Goal: Task Accomplishment & Management: Complete application form

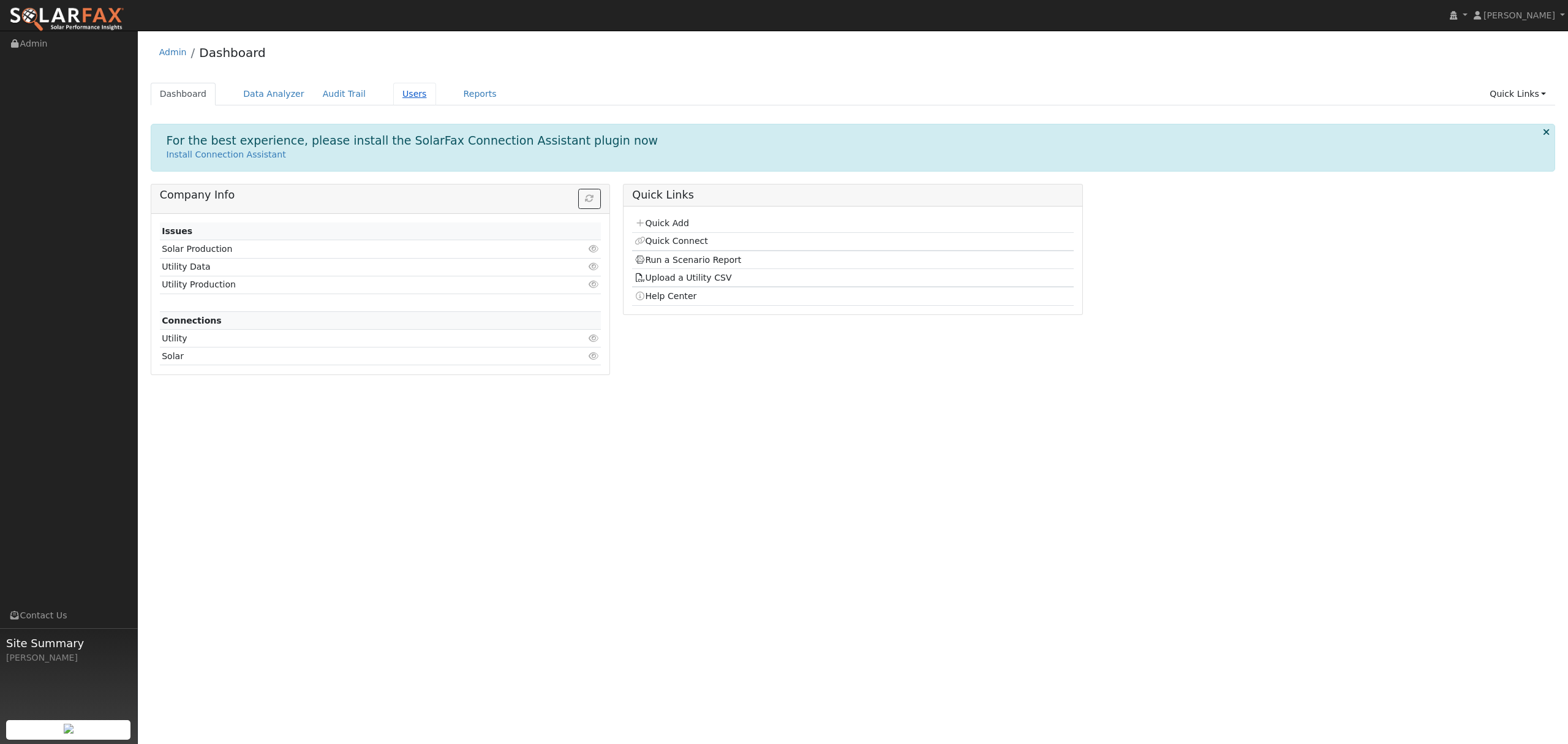
click at [396, 88] on link "Users" at bounding box center [415, 94] width 43 height 23
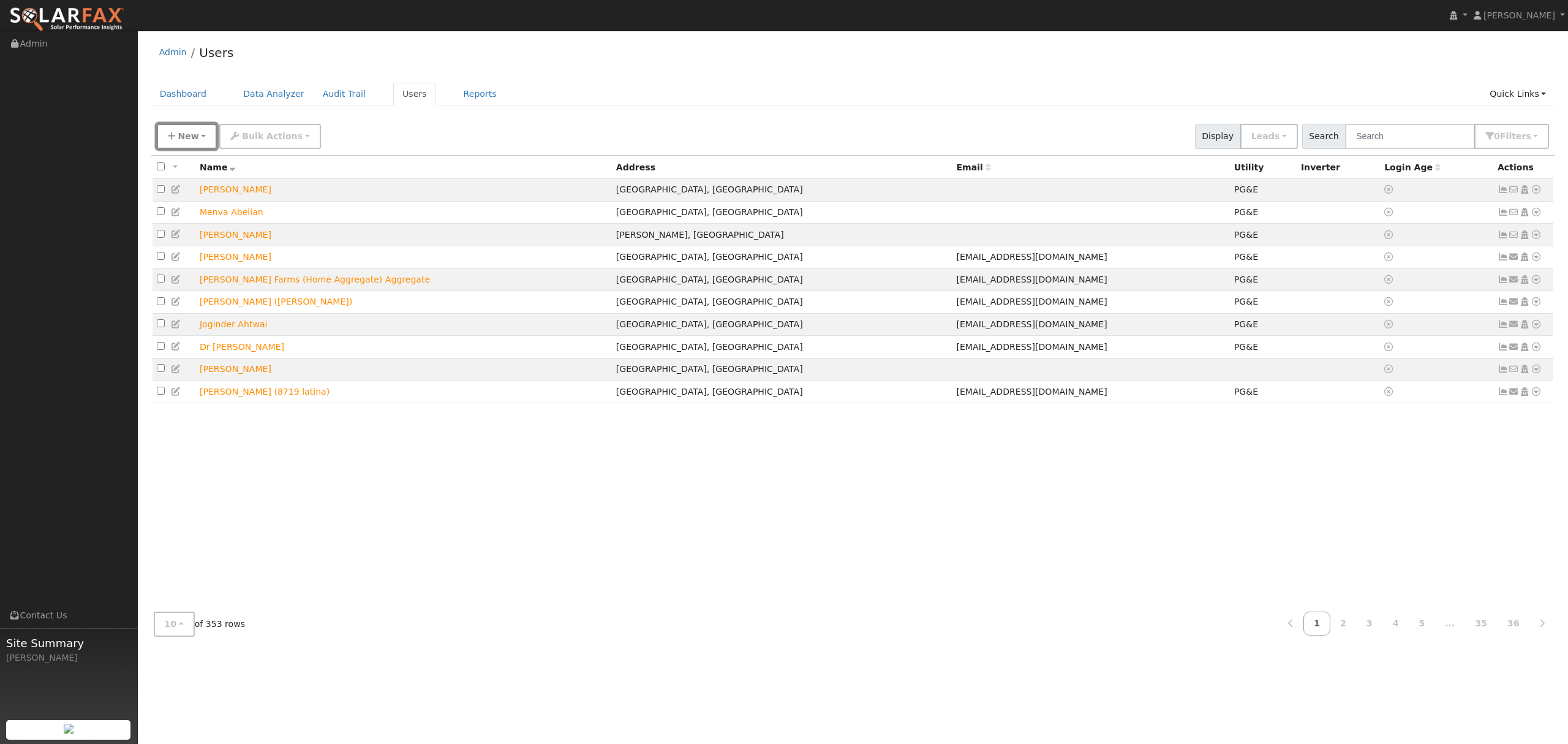
click at [194, 141] on span "New" at bounding box center [187, 136] width 21 height 10
click at [192, 192] on link "Quick Add" at bounding box center [209, 189] width 102 height 17
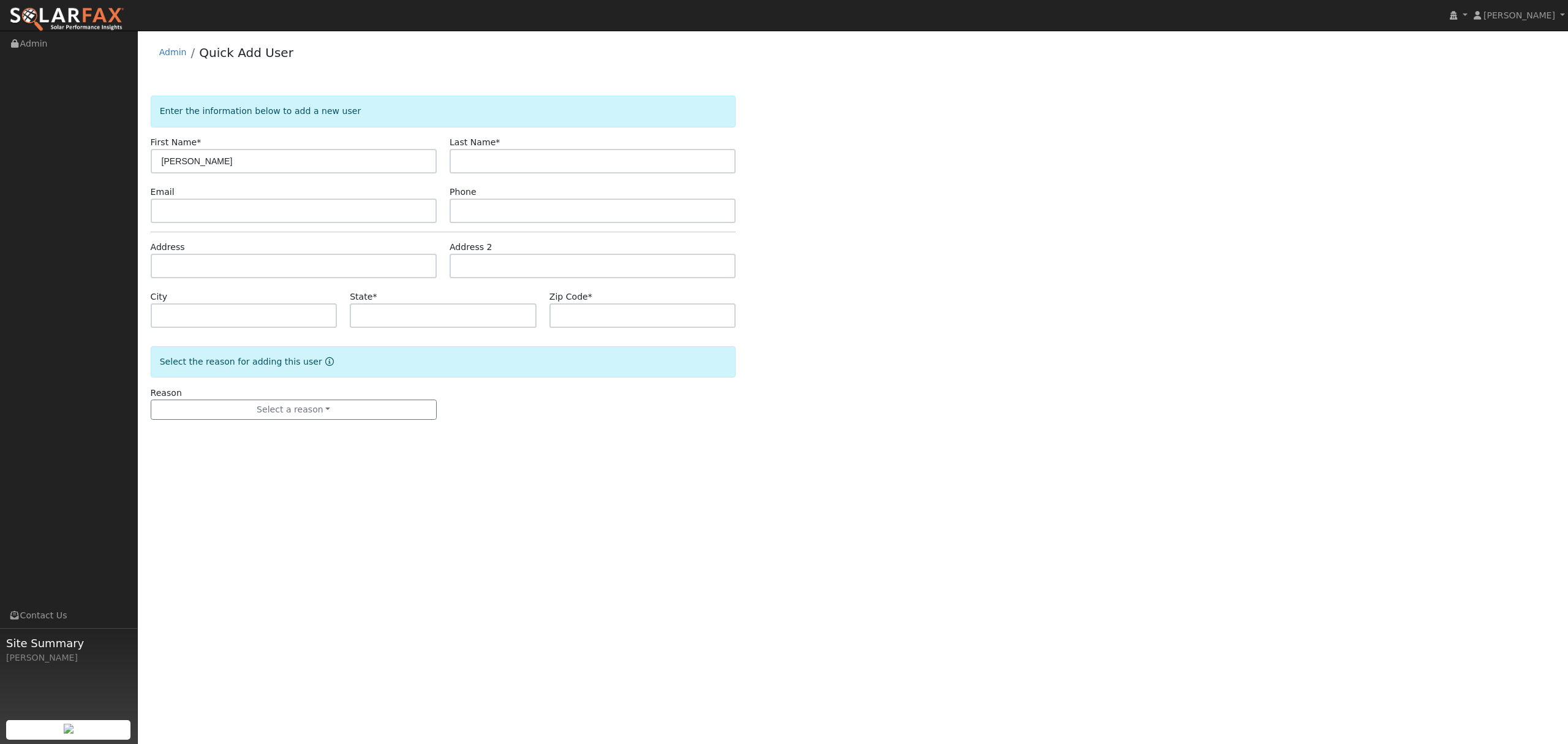
type input "Wilcox"
click at [542, 172] on input "text" at bounding box center [593, 161] width 286 height 25
type input "Brothers"
click at [327, 269] on input "text" at bounding box center [294, 266] width 286 height 25
type input "14180 [US_STATE] 160"
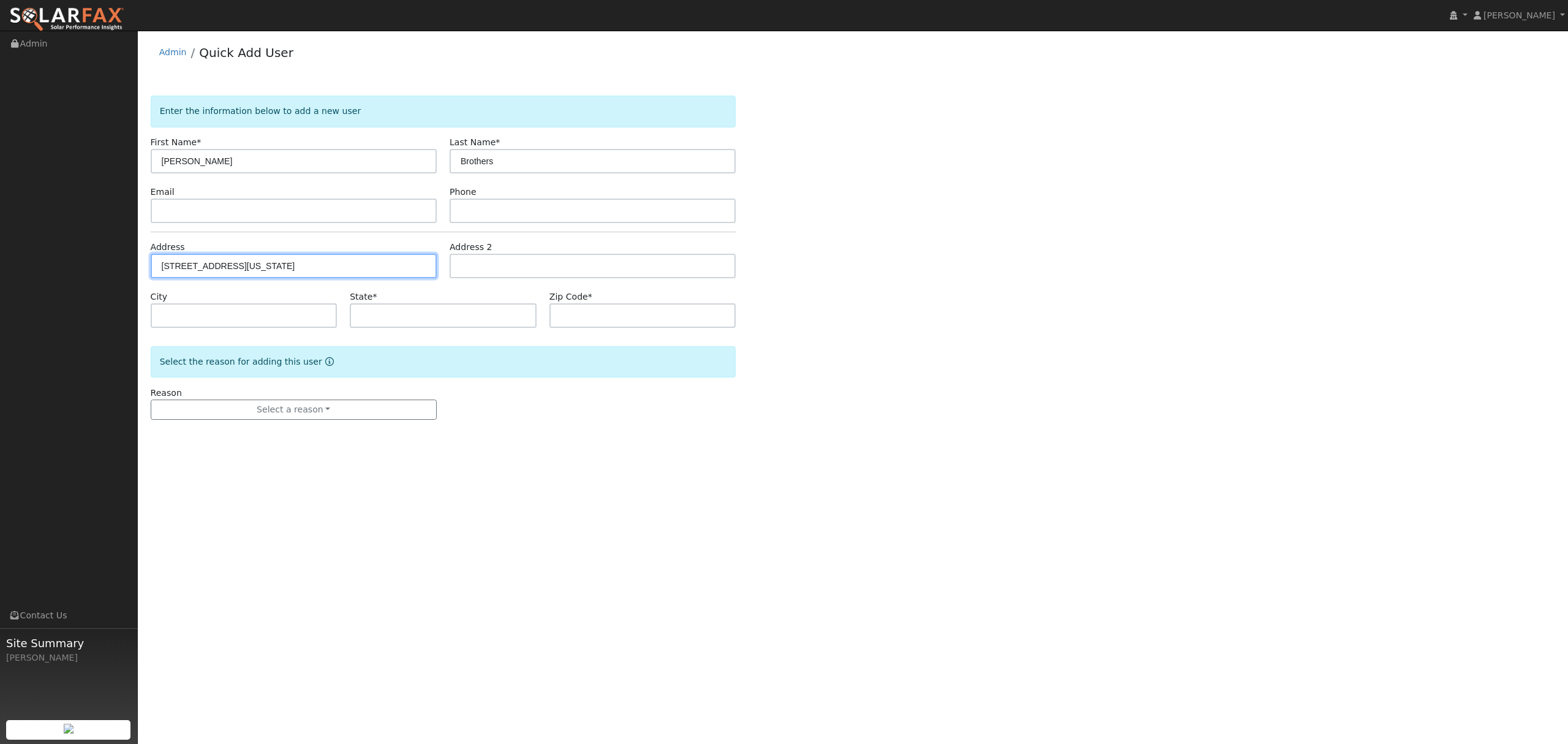
type input "Walnut Grove"
type input "CA"
type input "95690"
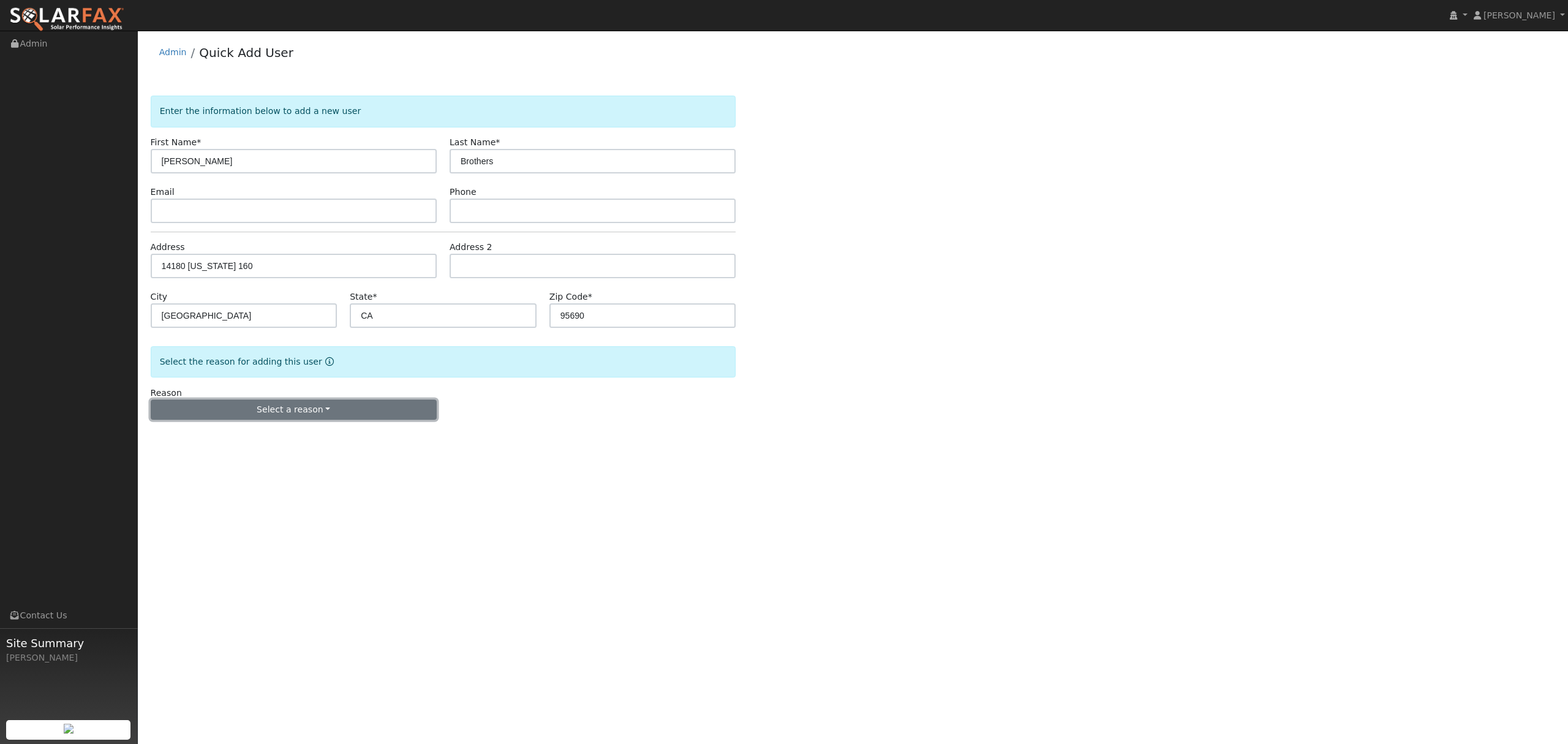
click at [304, 407] on button "Select a reason" at bounding box center [294, 410] width 286 height 21
click at [191, 436] on link "New lead" at bounding box center [218, 434] width 135 height 17
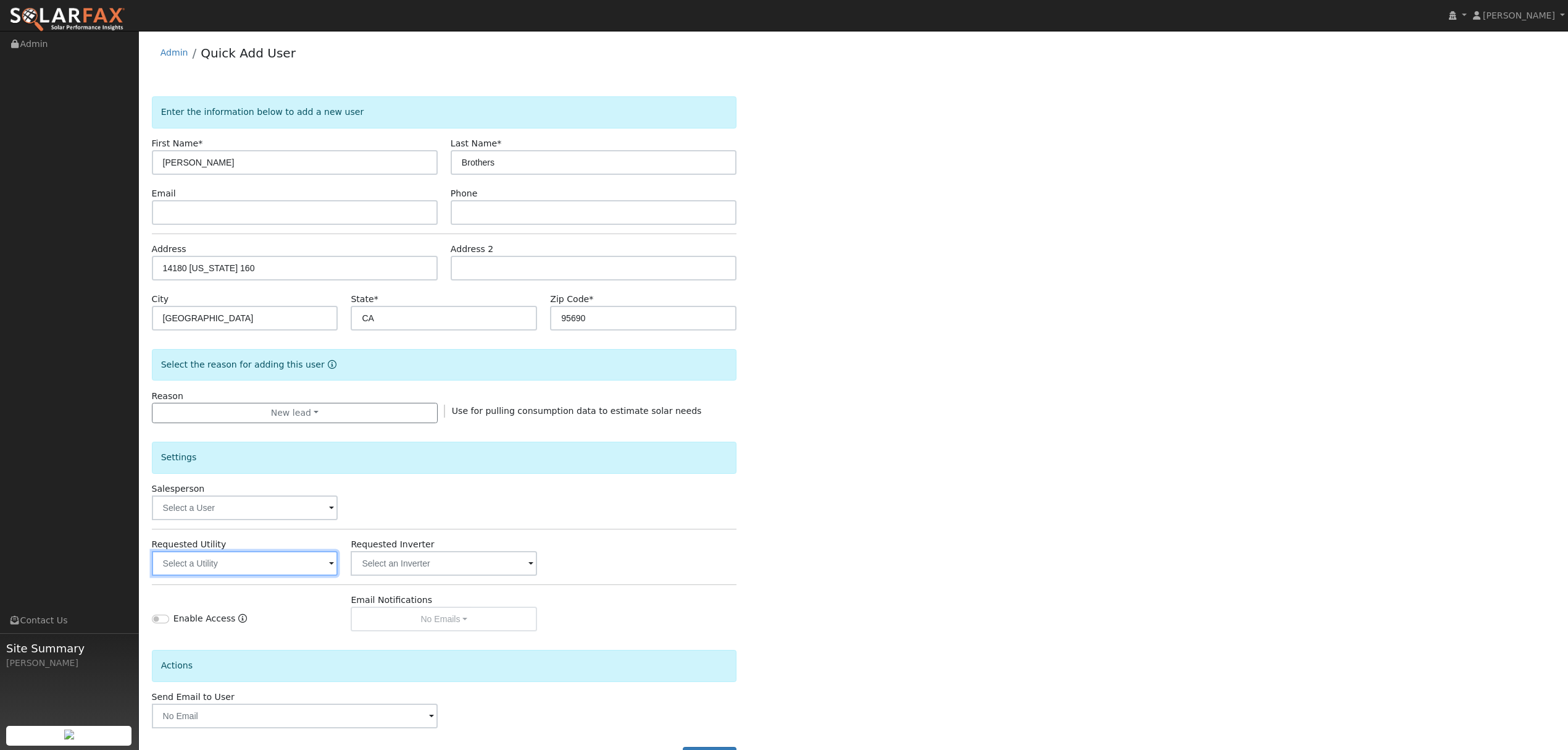
click at [263, 569] on input "text" at bounding box center [245, 564] width 186 height 25
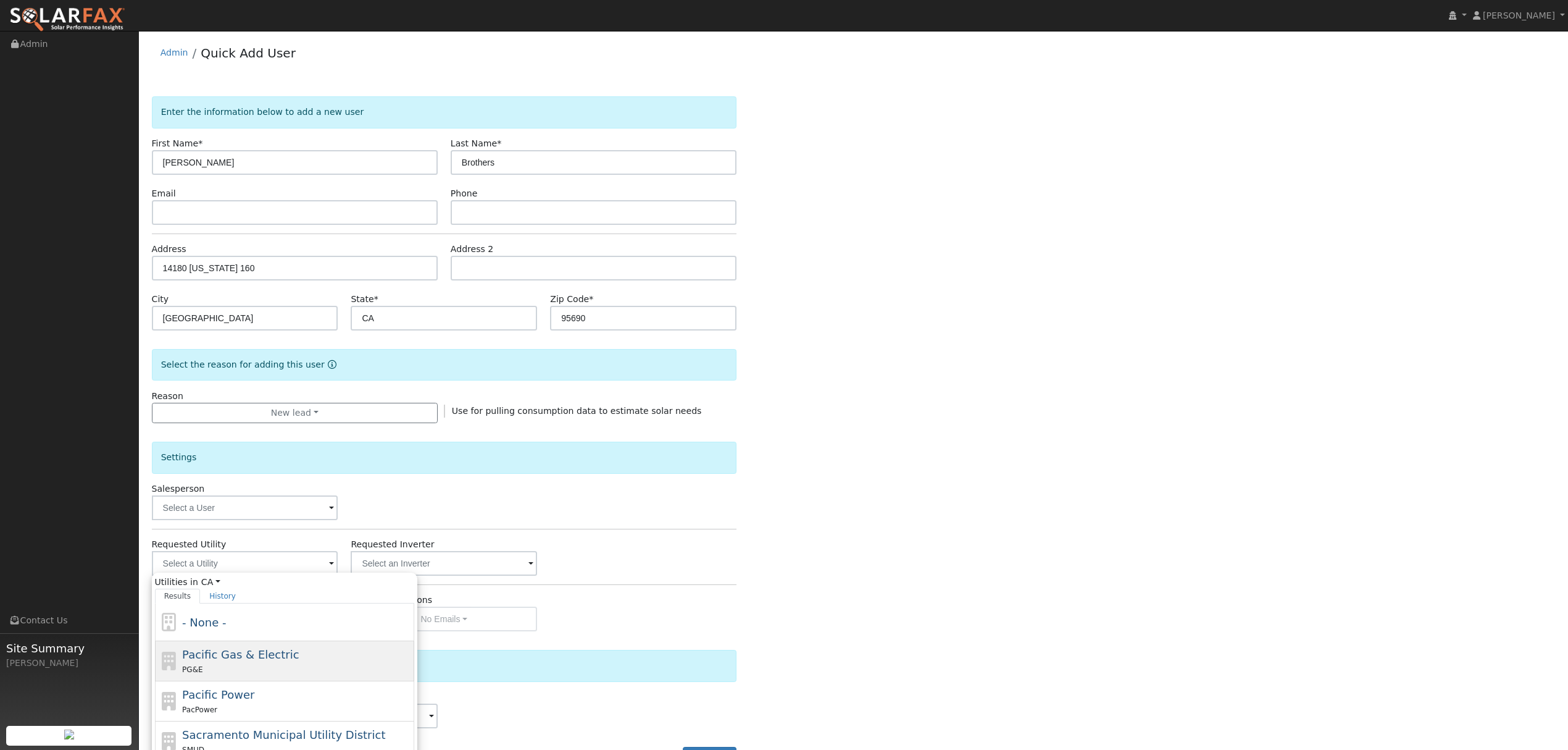
click at [242, 661] on span "Pacific Gas & Electric" at bounding box center [240, 655] width 117 height 13
type input "Pacific Gas & Electric"
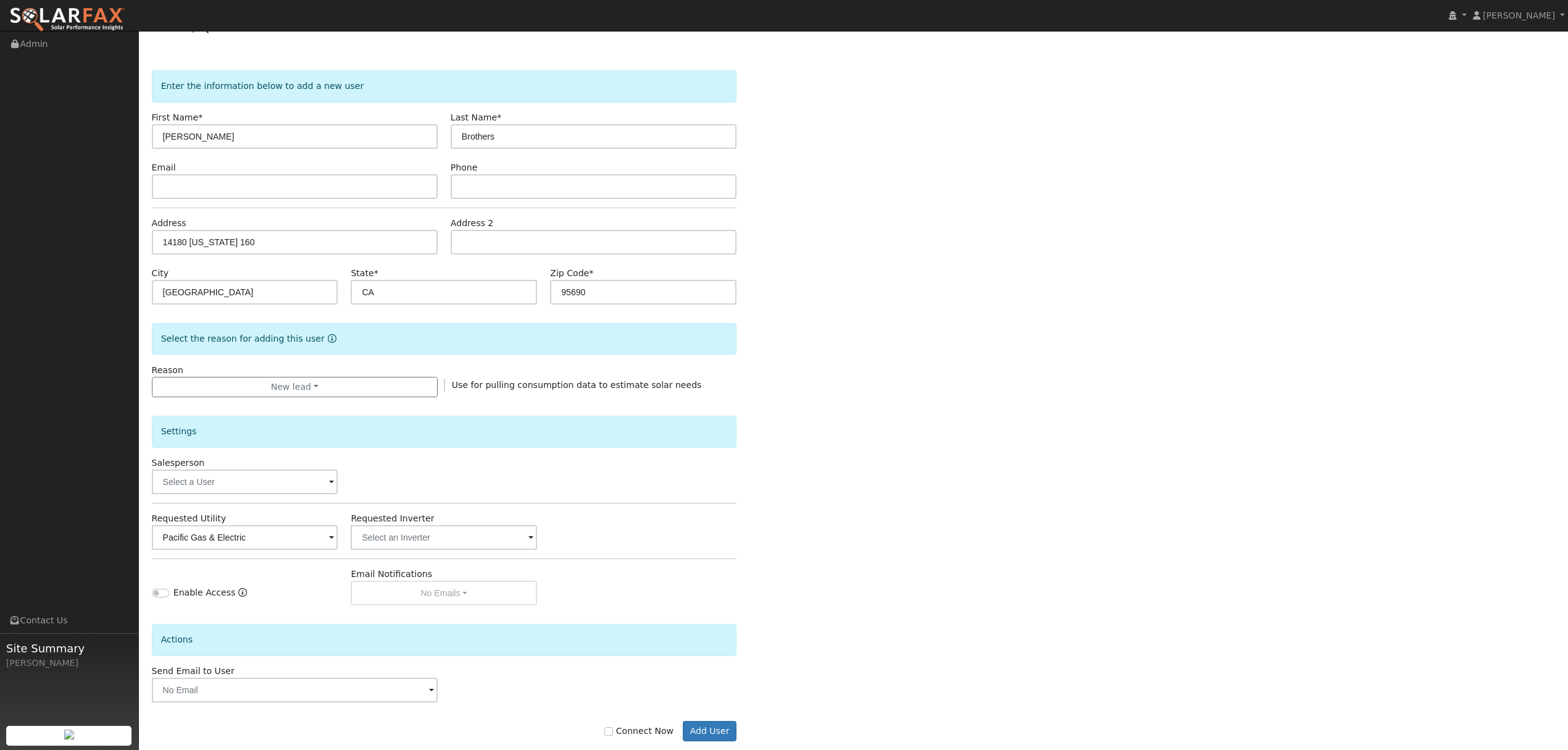
scroll to position [50, 0]
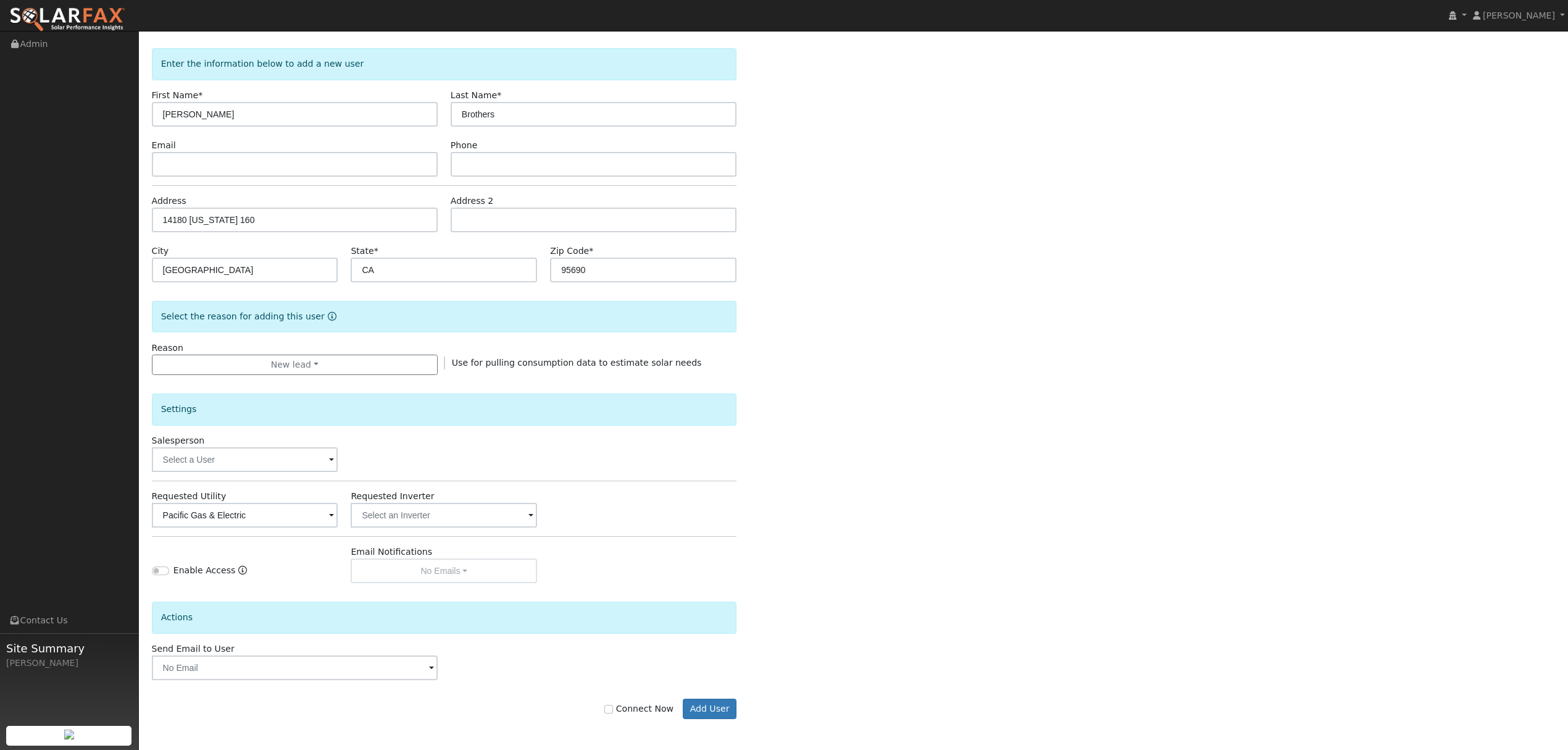
click at [616, 714] on label "Connect Now" at bounding box center [640, 709] width 70 height 13
click at [613, 714] on input "Connect Now" at bounding box center [609, 709] width 8 height 8
checkbox input "true"
click at [709, 712] on button "Add User" at bounding box center [709, 709] width 54 height 21
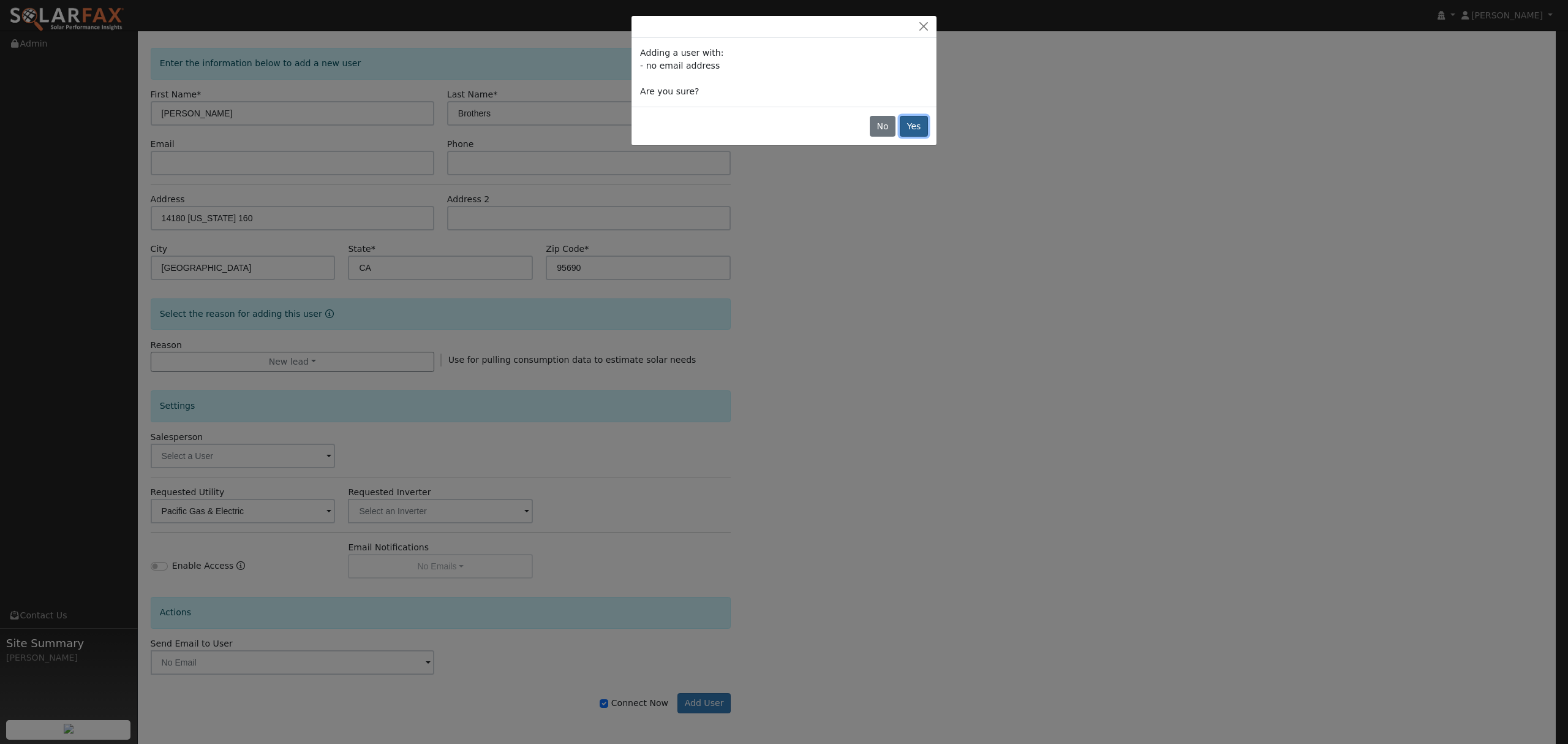
click at [905, 135] on button "Yes" at bounding box center [914, 126] width 28 height 21
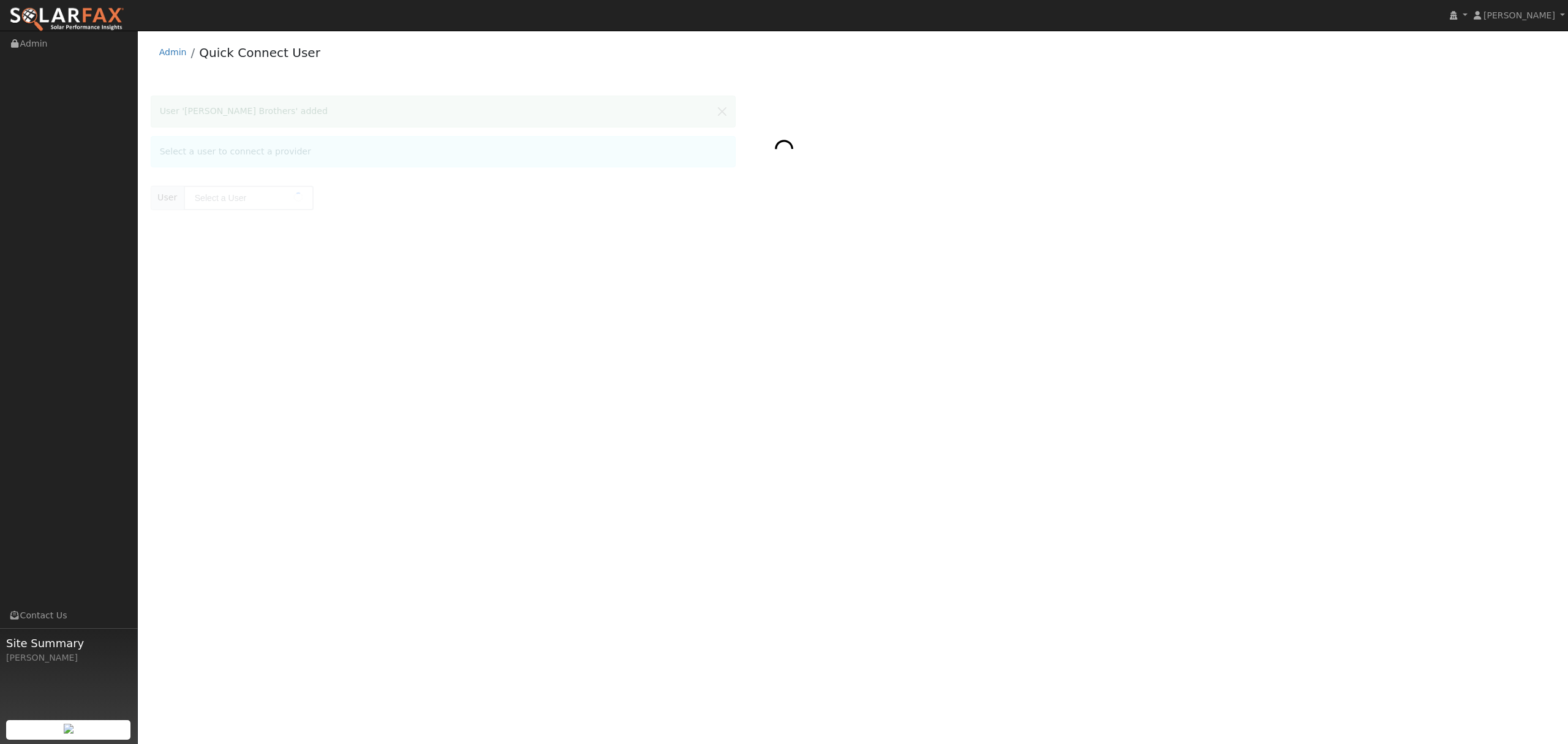
type input "[PERSON_NAME] Brothers"
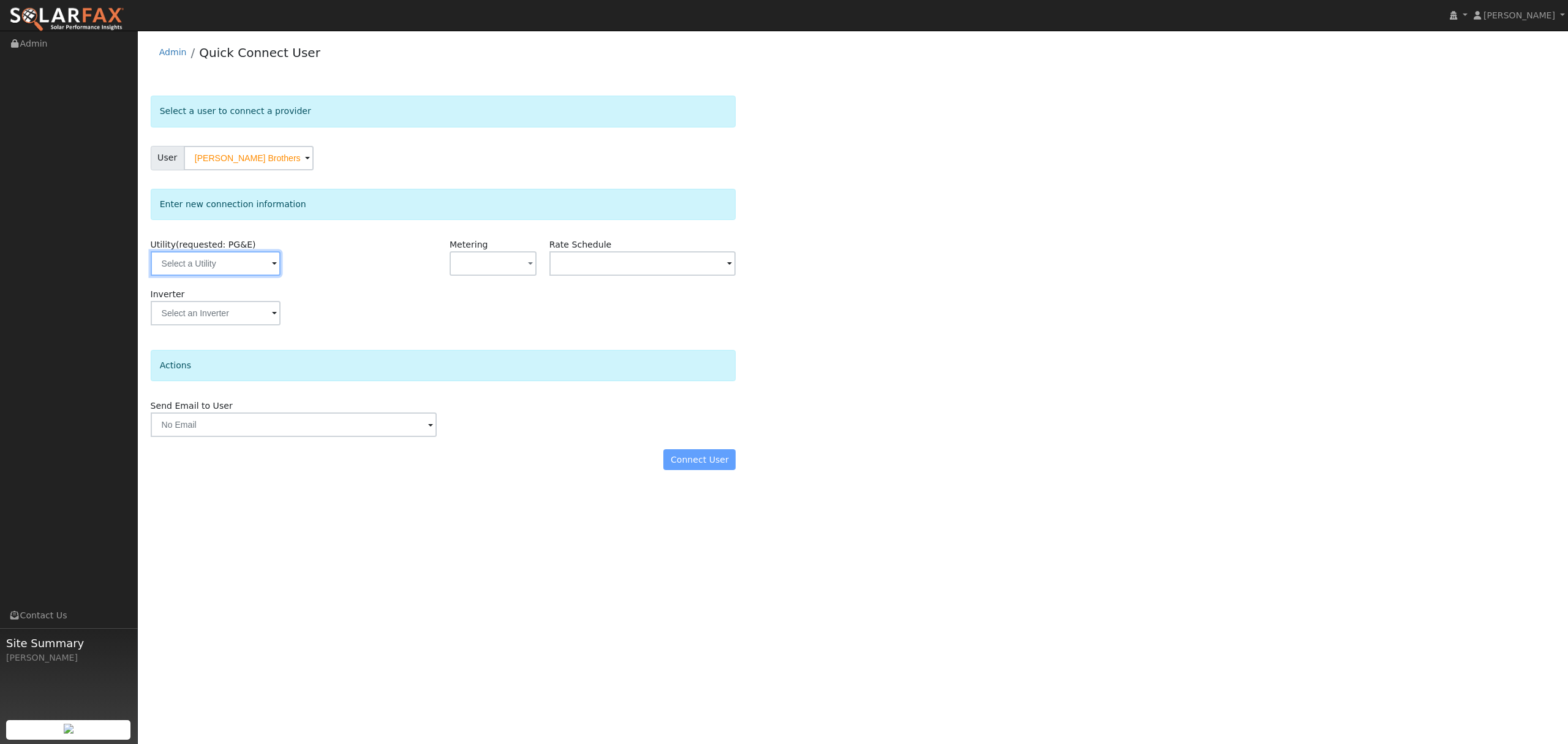
click at [228, 264] on input "text" at bounding box center [216, 264] width 130 height 25
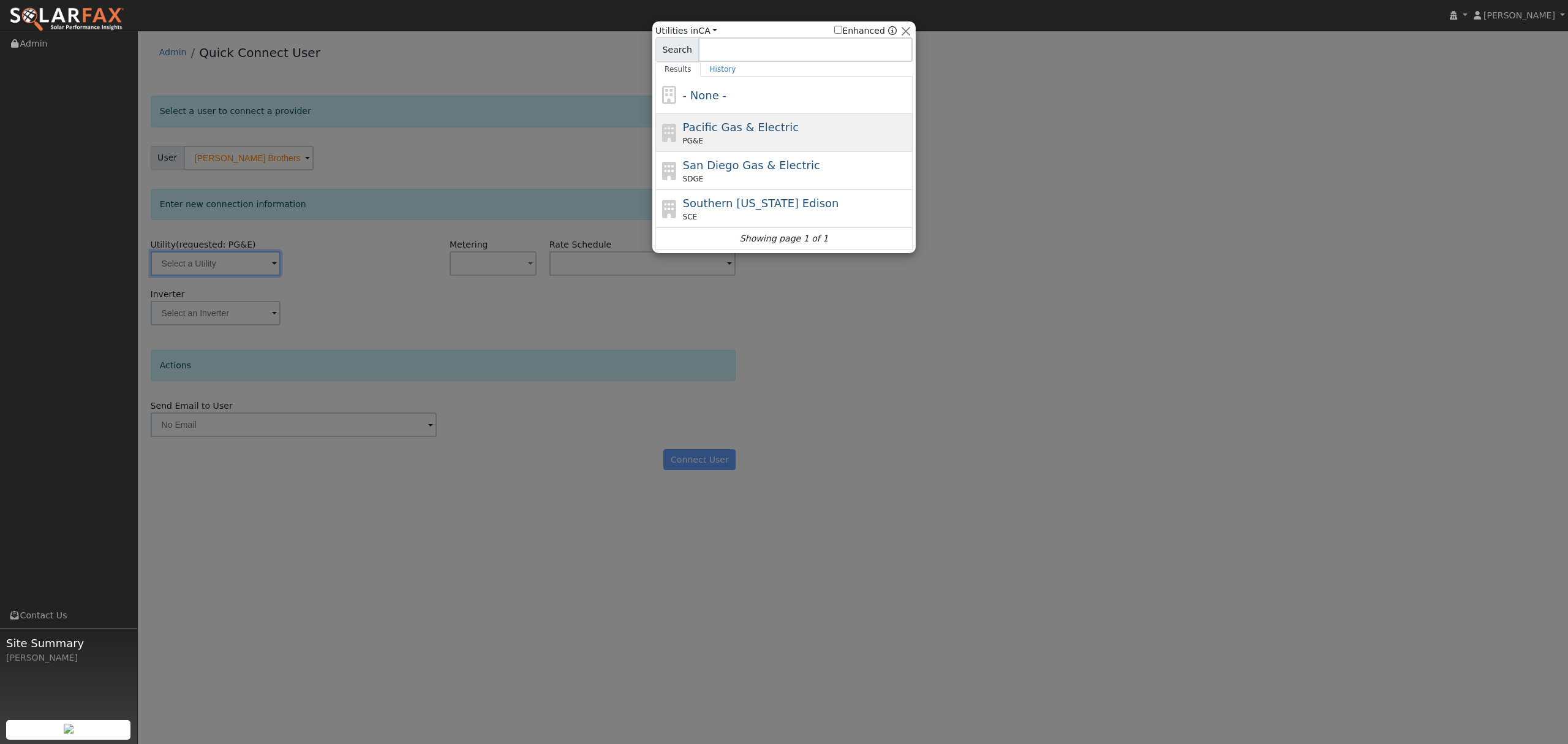
click at [764, 130] on span "Pacific Gas & Electric" at bounding box center [740, 127] width 116 height 13
type input "PG&E"
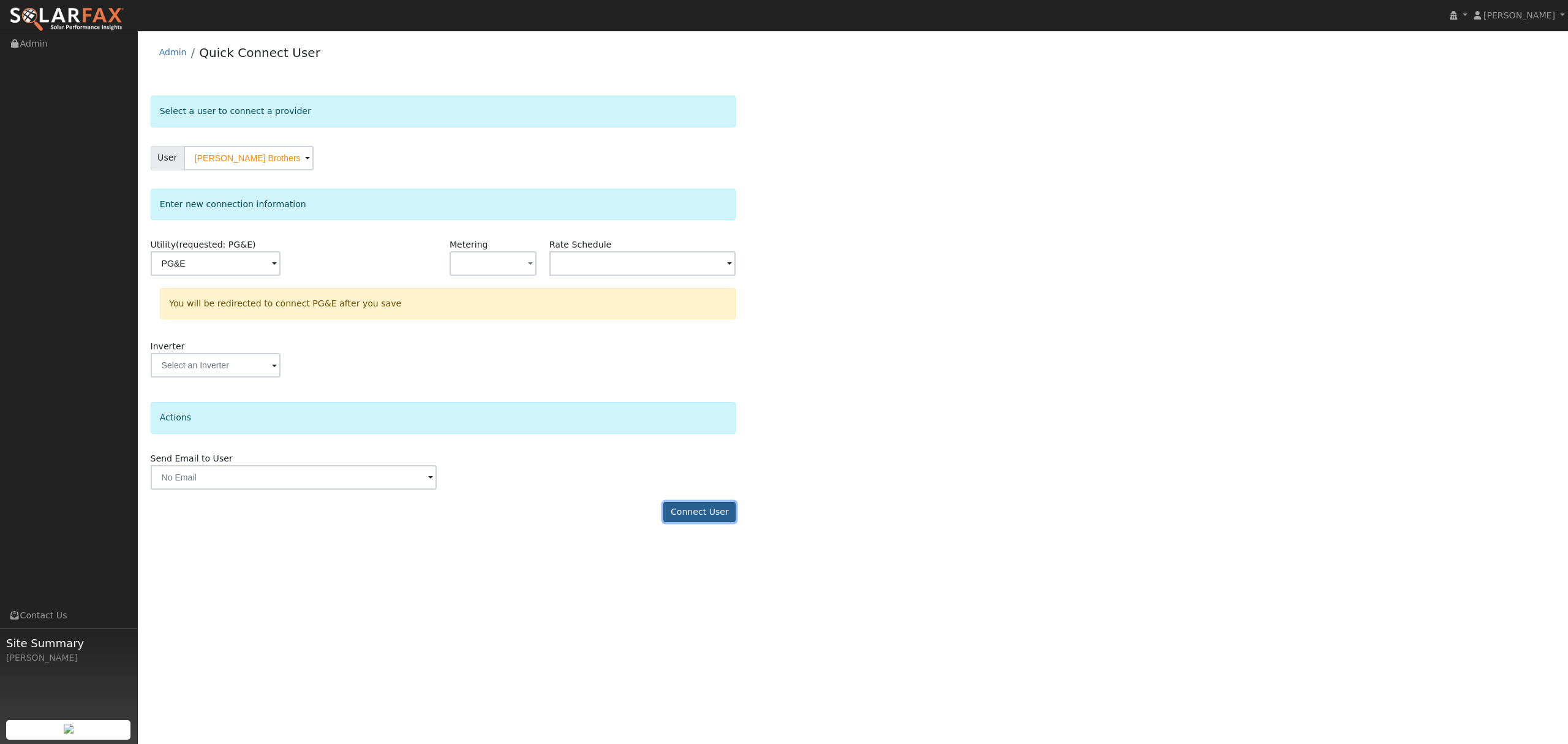
click at [721, 516] on button "Connect User" at bounding box center [699, 512] width 72 height 21
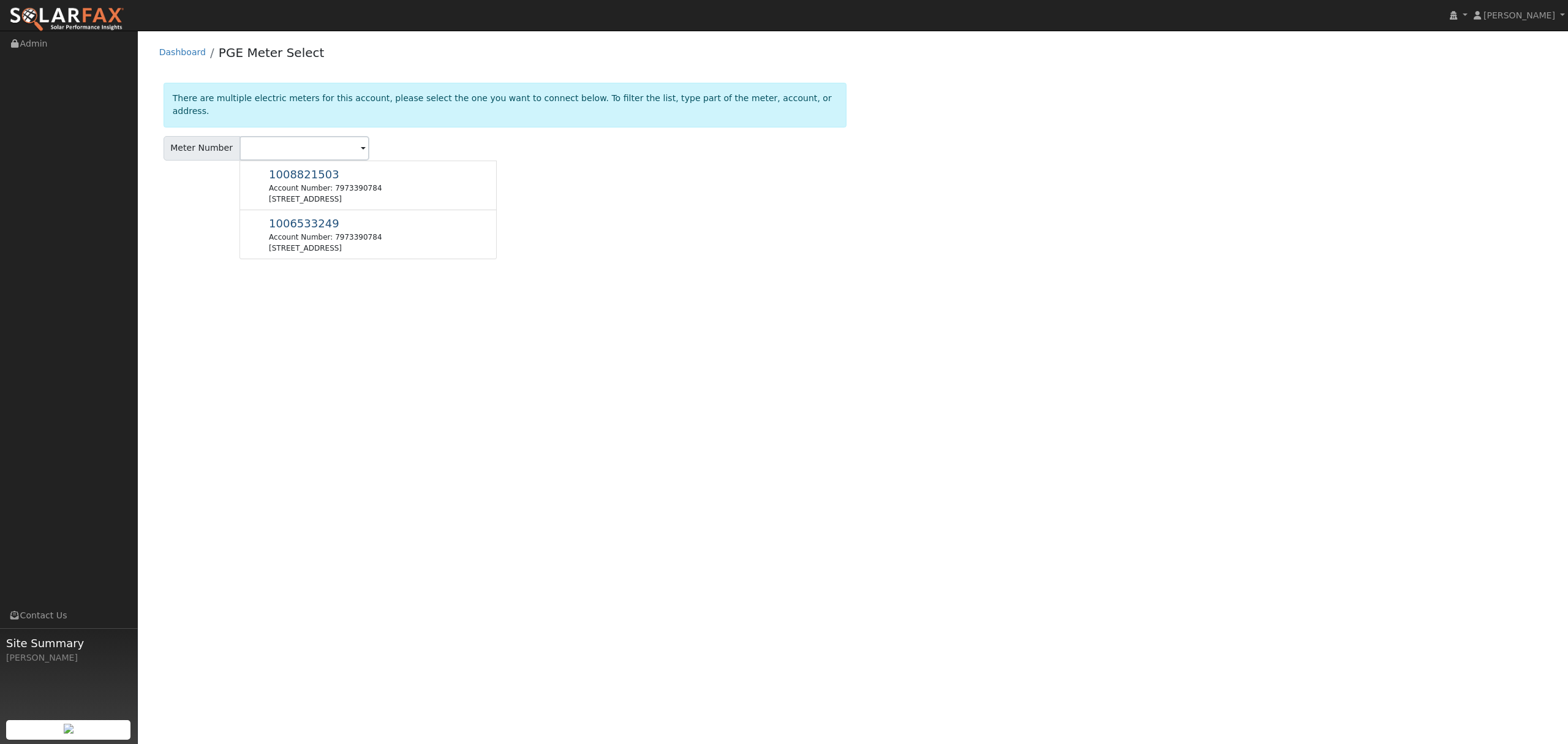
click at [1367, 395] on div "User Profile First name Last name Email Email Notifications No Emails No Emails…" at bounding box center [853, 387] width 1430 height 714
click at [337, 194] on div "14180 Highway 160, Walnut Grove, CA 95690" at bounding box center [325, 199] width 112 height 11
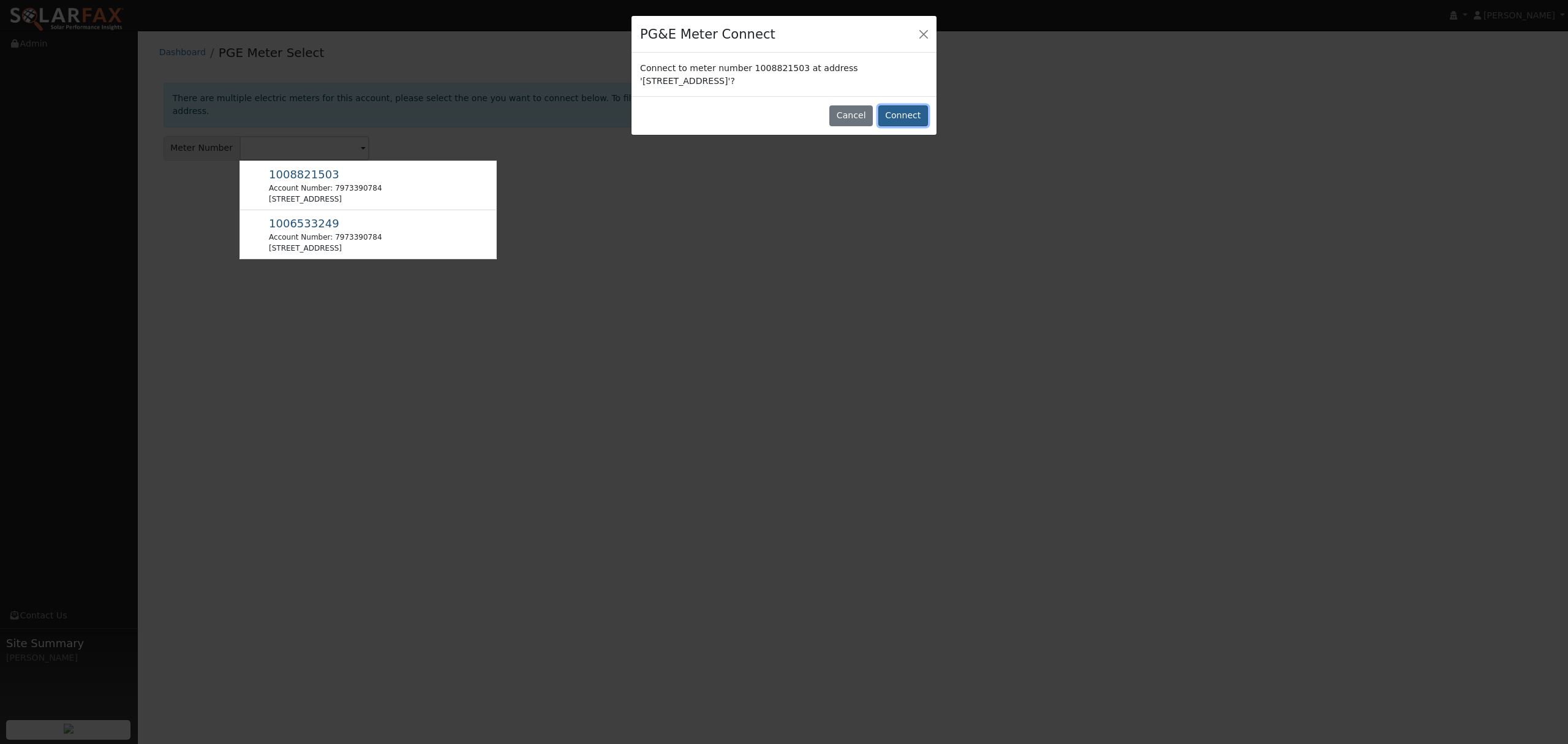
click at [901, 117] on button "Connect" at bounding box center [903, 115] width 49 height 21
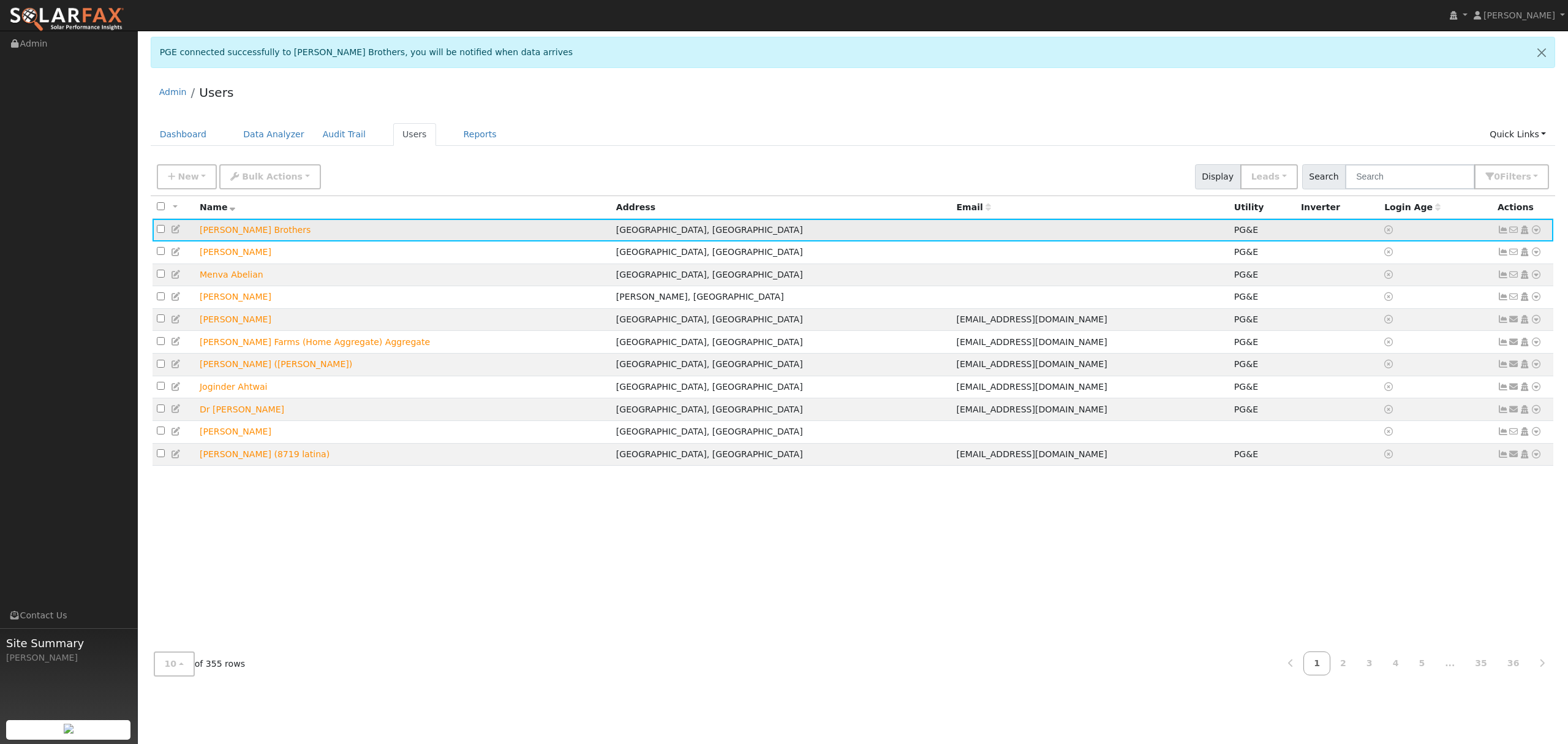
click at [1537, 229] on icon at bounding box center [1536, 230] width 11 height 8
click at [1497, 251] on link "Data Analyzer" at bounding box center [1496, 250] width 89 height 17
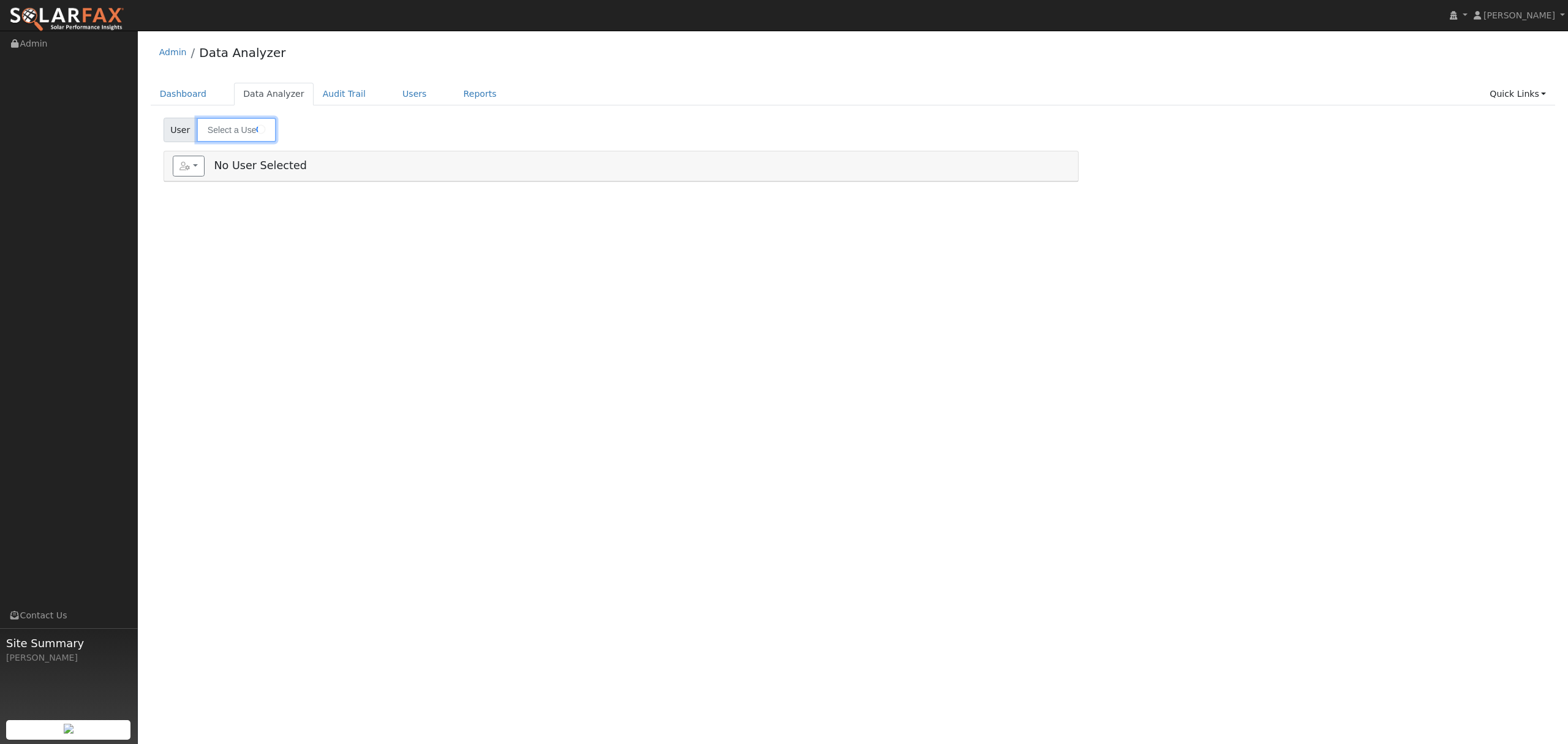
type input "[PERSON_NAME] Brothers"
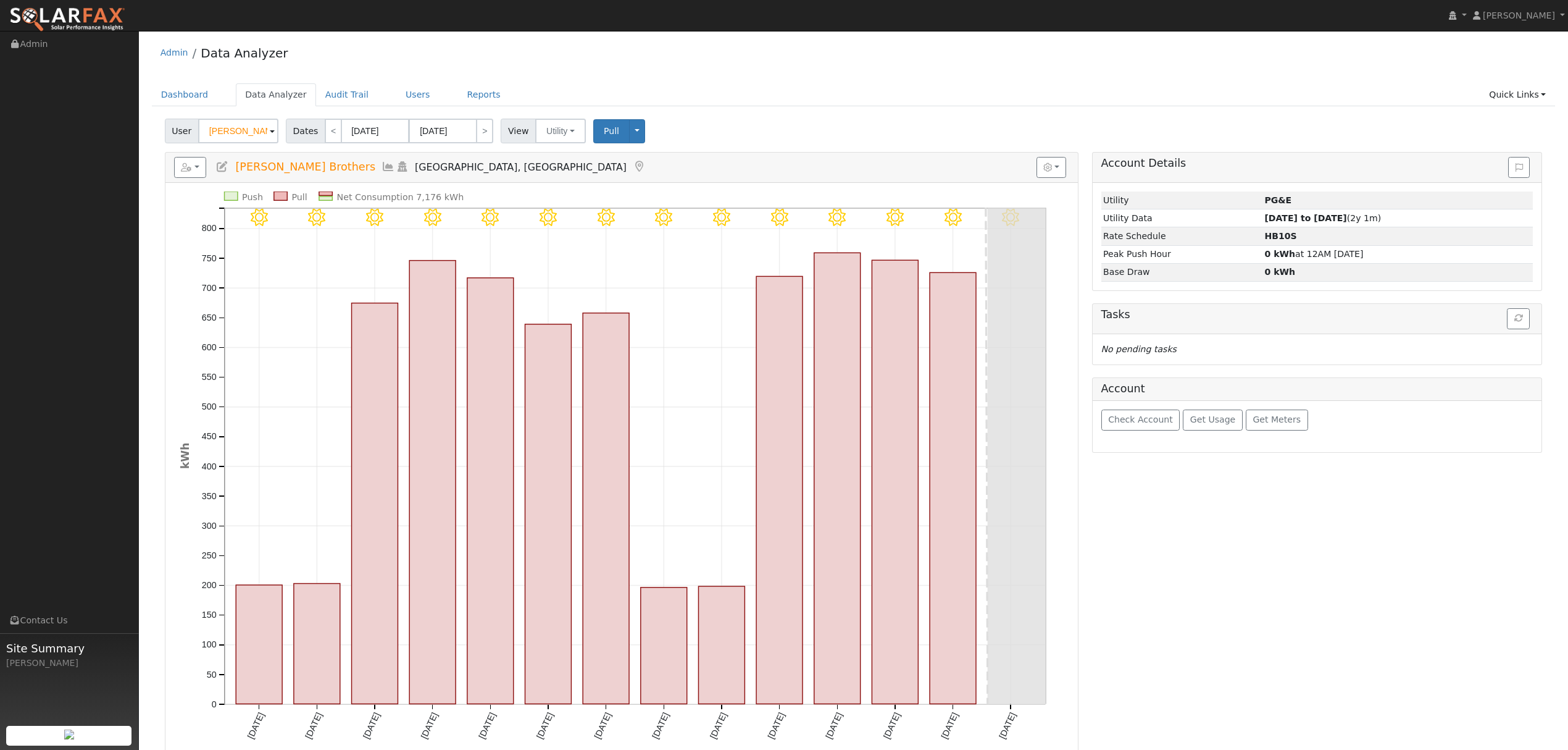
click at [381, 169] on icon at bounding box center [388, 166] width 13 height 11
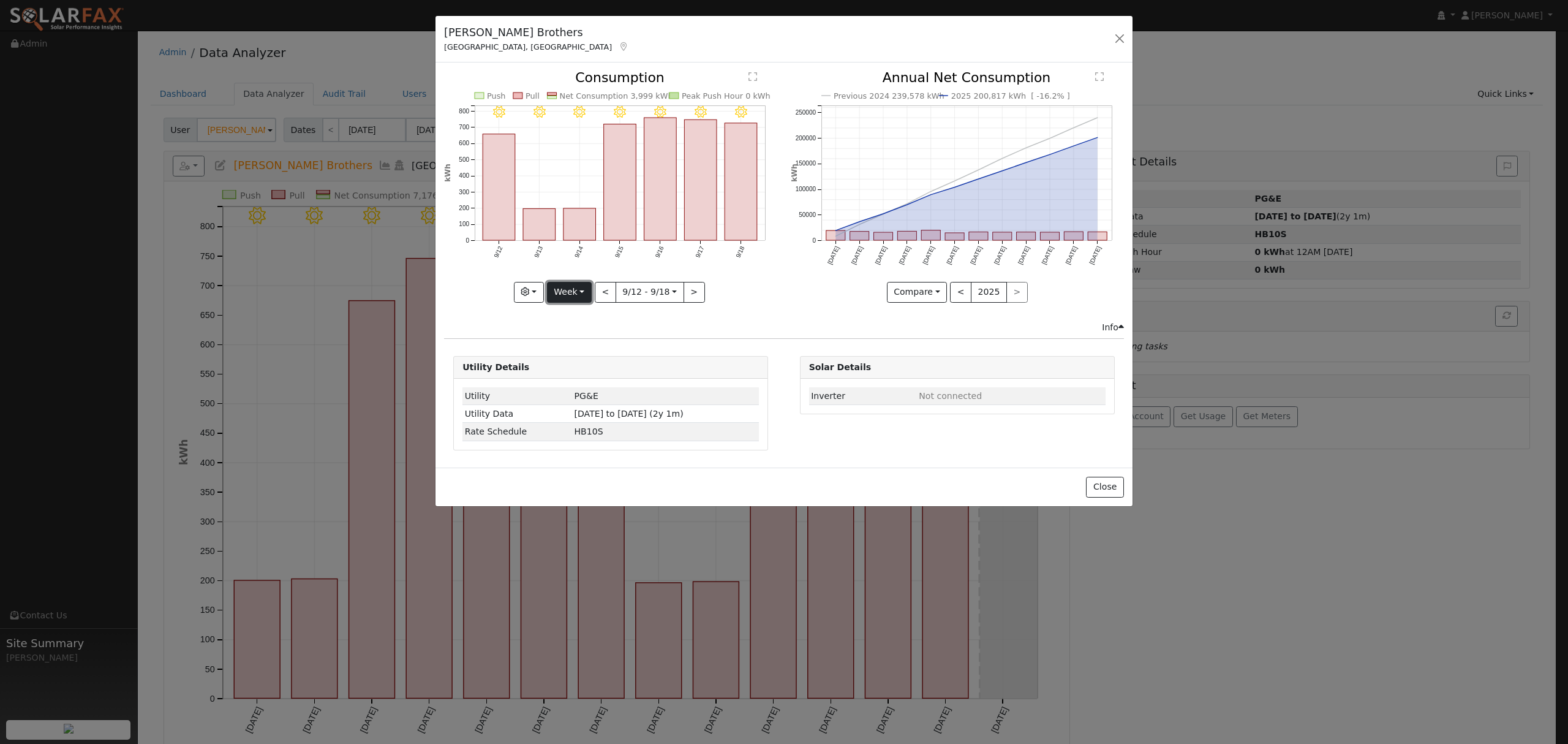
click at [569, 296] on button "Week" at bounding box center [569, 292] width 44 height 21
click at [578, 369] on link "Year" at bounding box center [590, 369] width 85 height 17
type input "[DATE]"
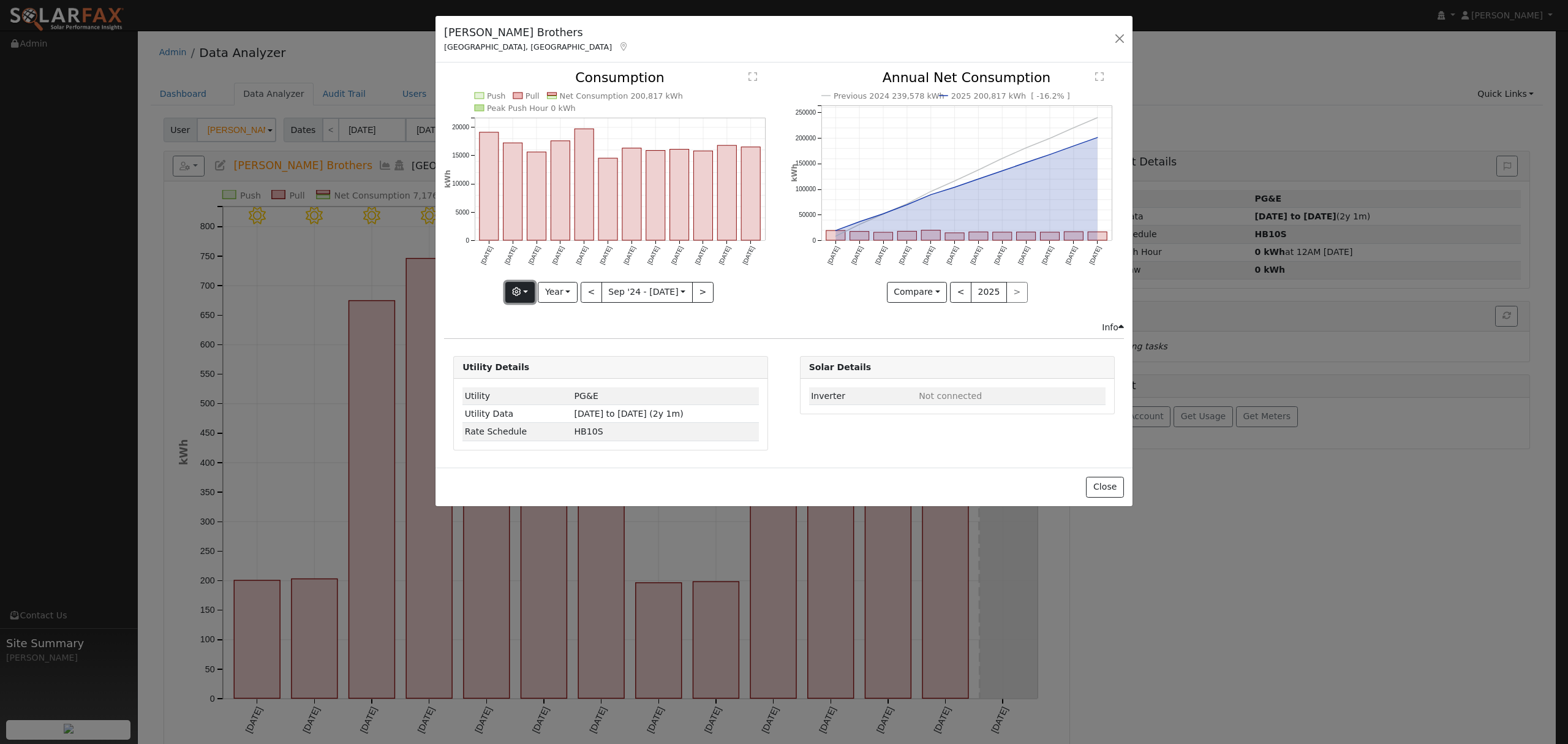
click at [520, 292] on icon "button" at bounding box center [516, 292] width 8 height 8
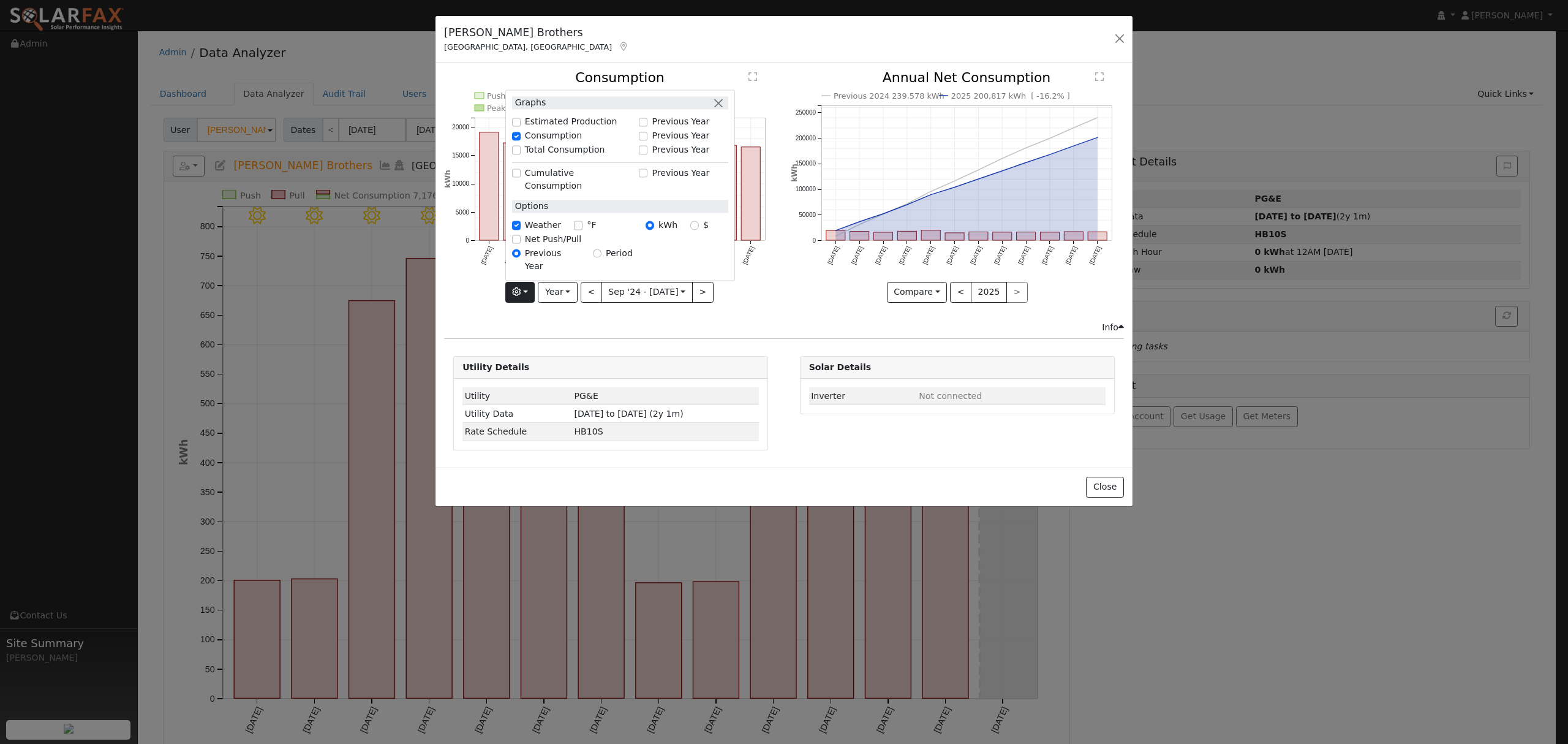
click at [771, 319] on div "Push Pull Net Consumption 200,817 kWh Peak Push Hour 0 kWh [DATE] Oct '[DATE] D…" at bounding box center [612, 196] width 346 height 250
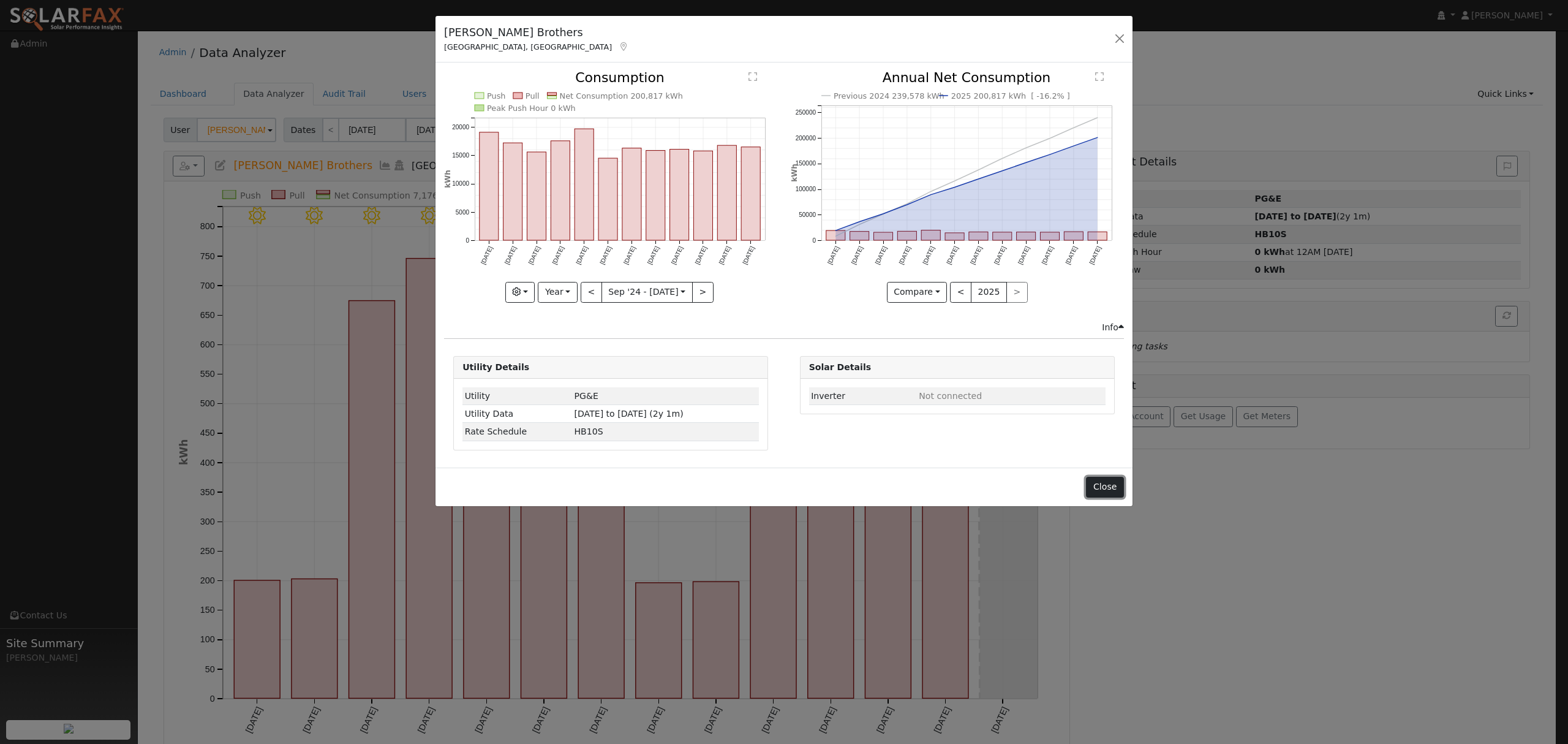
click at [1108, 489] on button "Close" at bounding box center [1105, 487] width 38 height 21
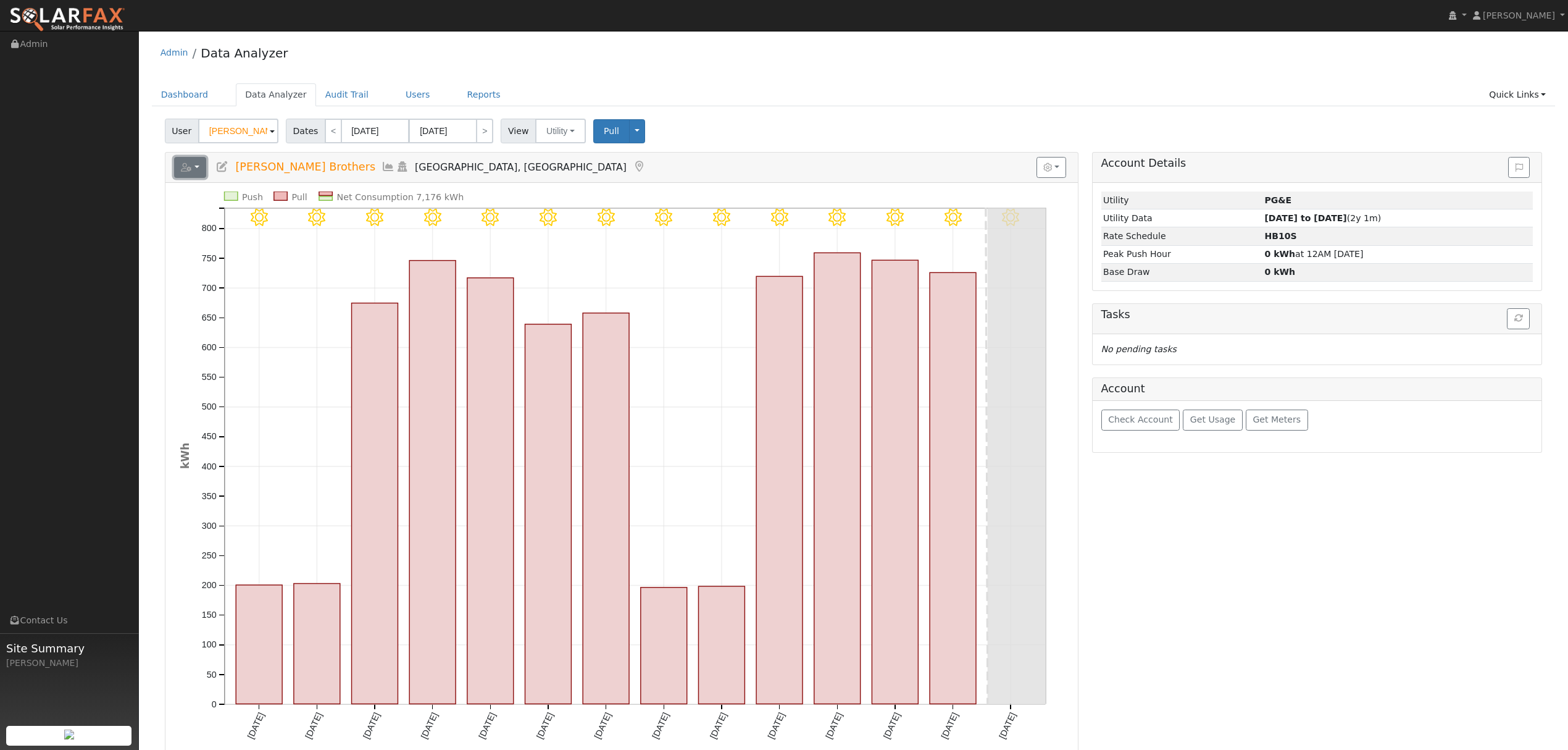
click at [188, 168] on icon "button" at bounding box center [186, 167] width 11 height 8
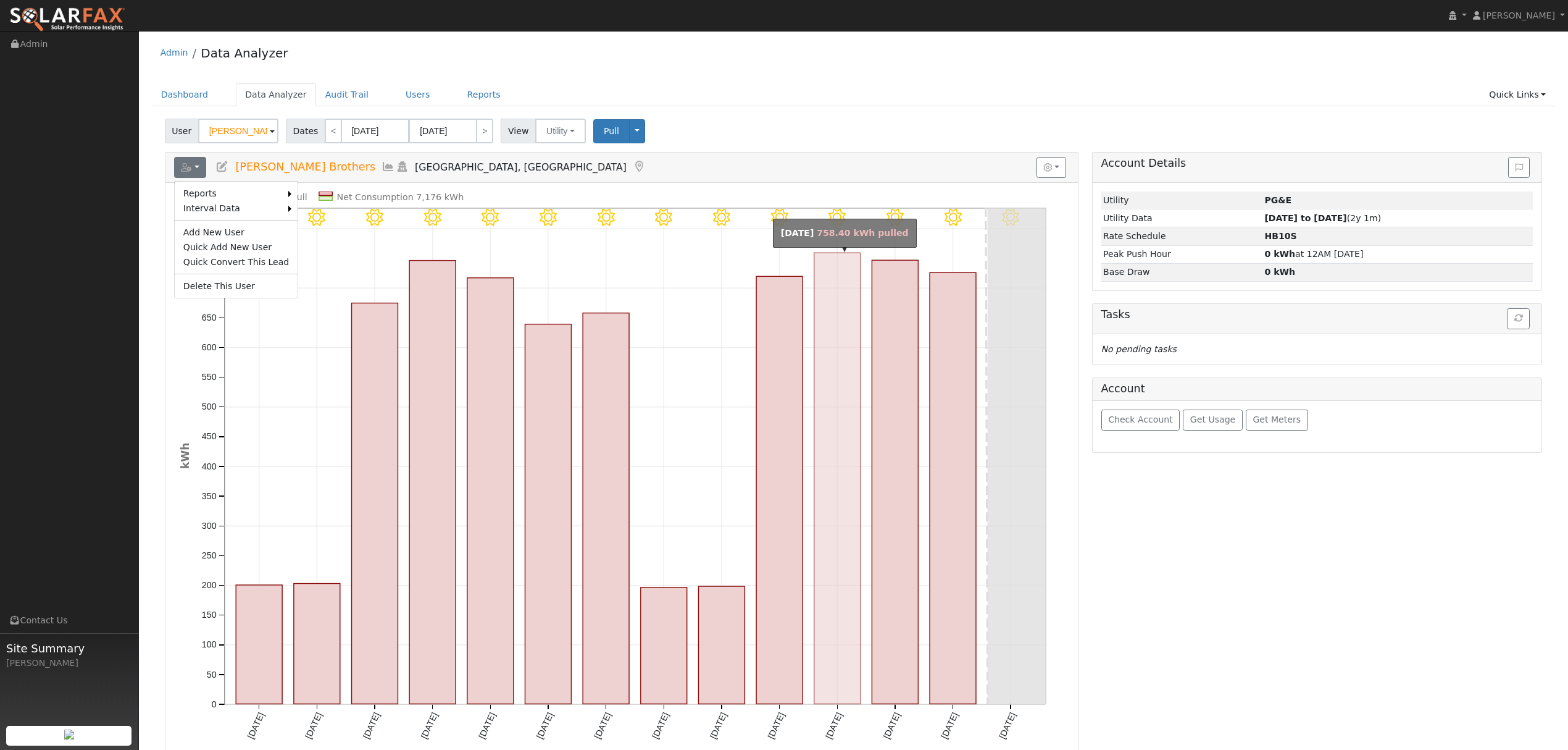
click at [841, 357] on rect "onclick=""" at bounding box center [837, 478] width 46 height 451
type input "[DATE]"
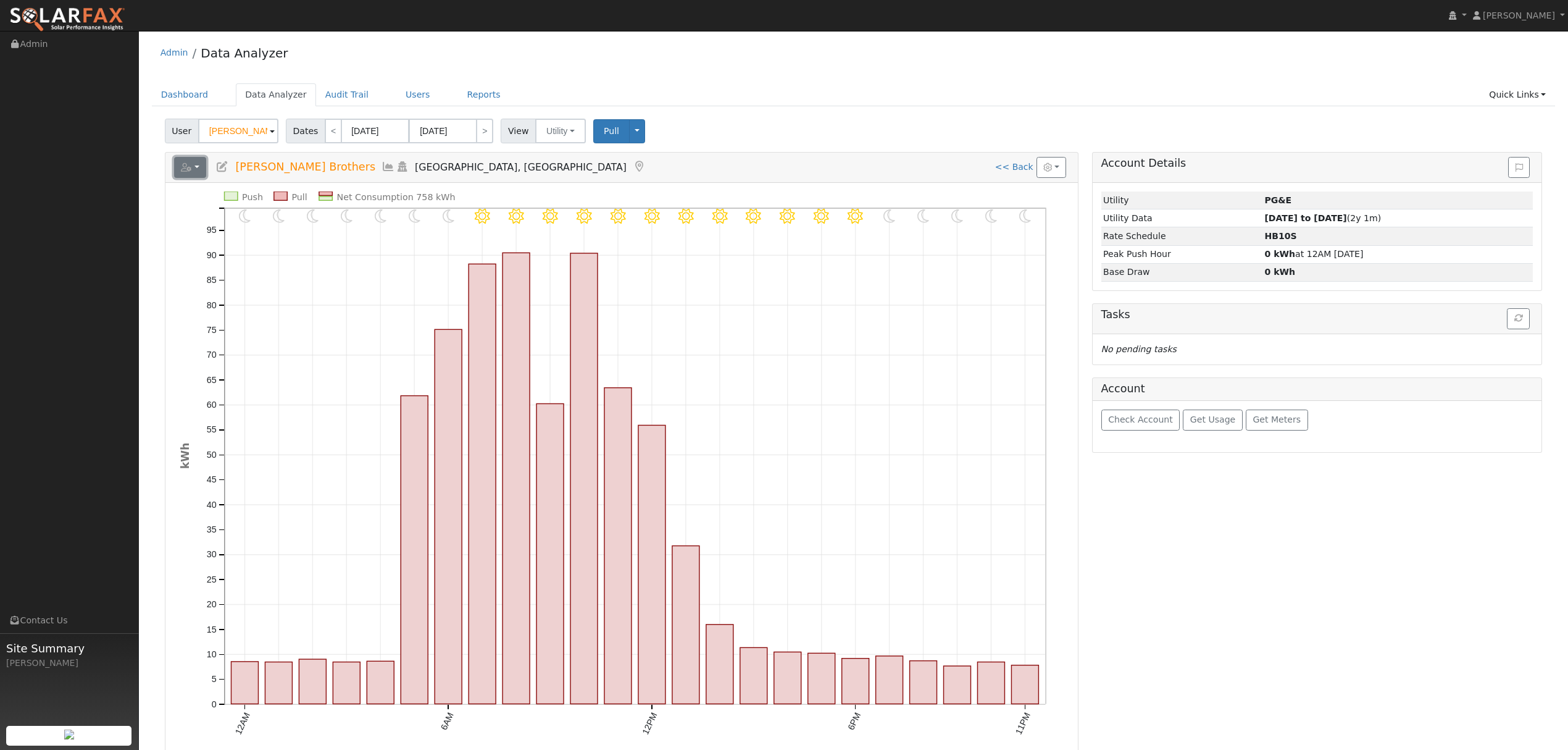
click at [186, 166] on icon "button" at bounding box center [186, 167] width 11 height 8
click at [317, 224] on link "Export to CSV" at bounding box center [343, 223] width 89 height 15
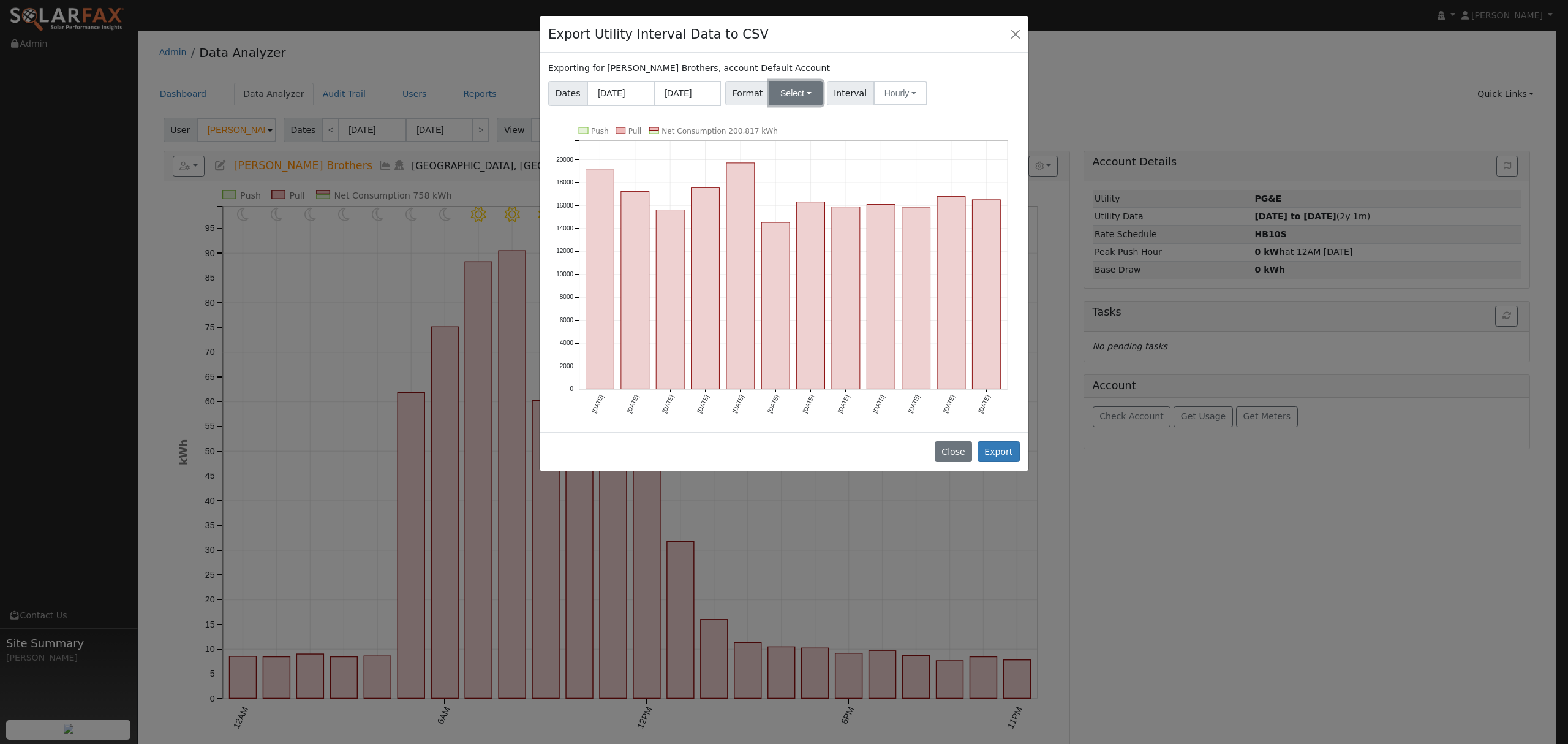
click at [794, 97] on button "Select" at bounding box center [795, 93] width 53 height 25
click at [791, 254] on link "Solargraf" at bounding box center [810, 250] width 88 height 17
click at [1002, 452] on button "Export" at bounding box center [998, 451] width 42 height 21
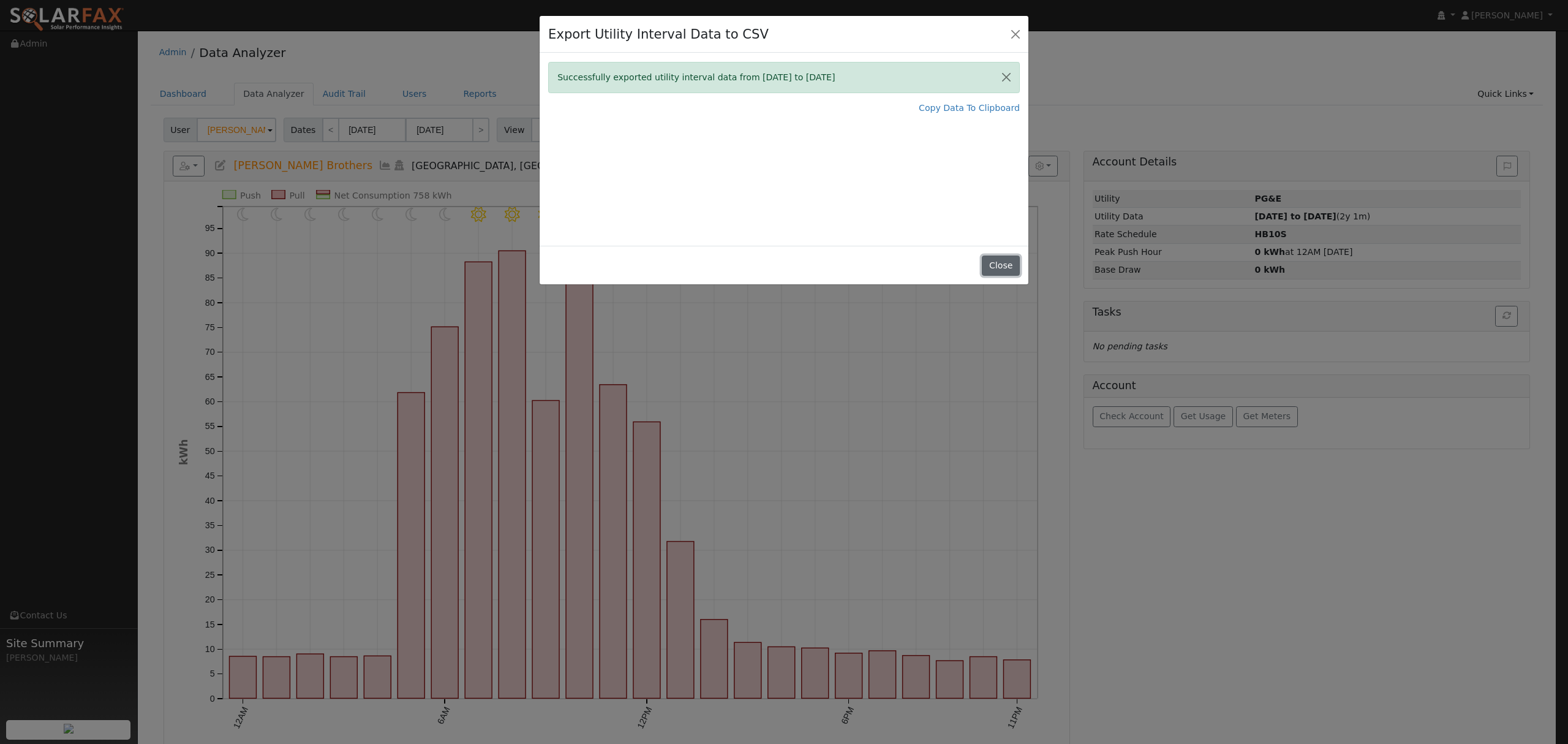
click at [1007, 270] on button "Close" at bounding box center [1001, 265] width 38 height 21
